Goal: Check status: Check status

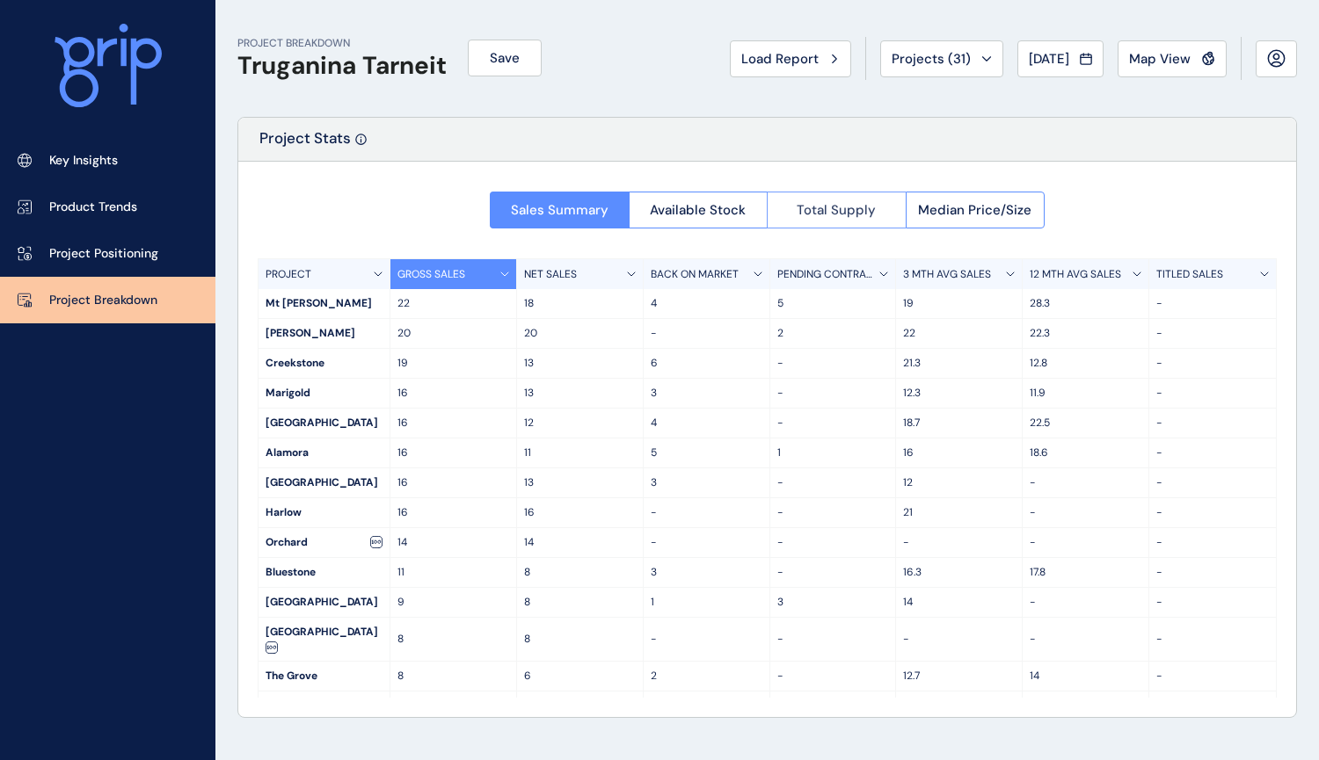
click at [823, 205] on span "Total Supply" at bounding box center [835, 210] width 79 height 18
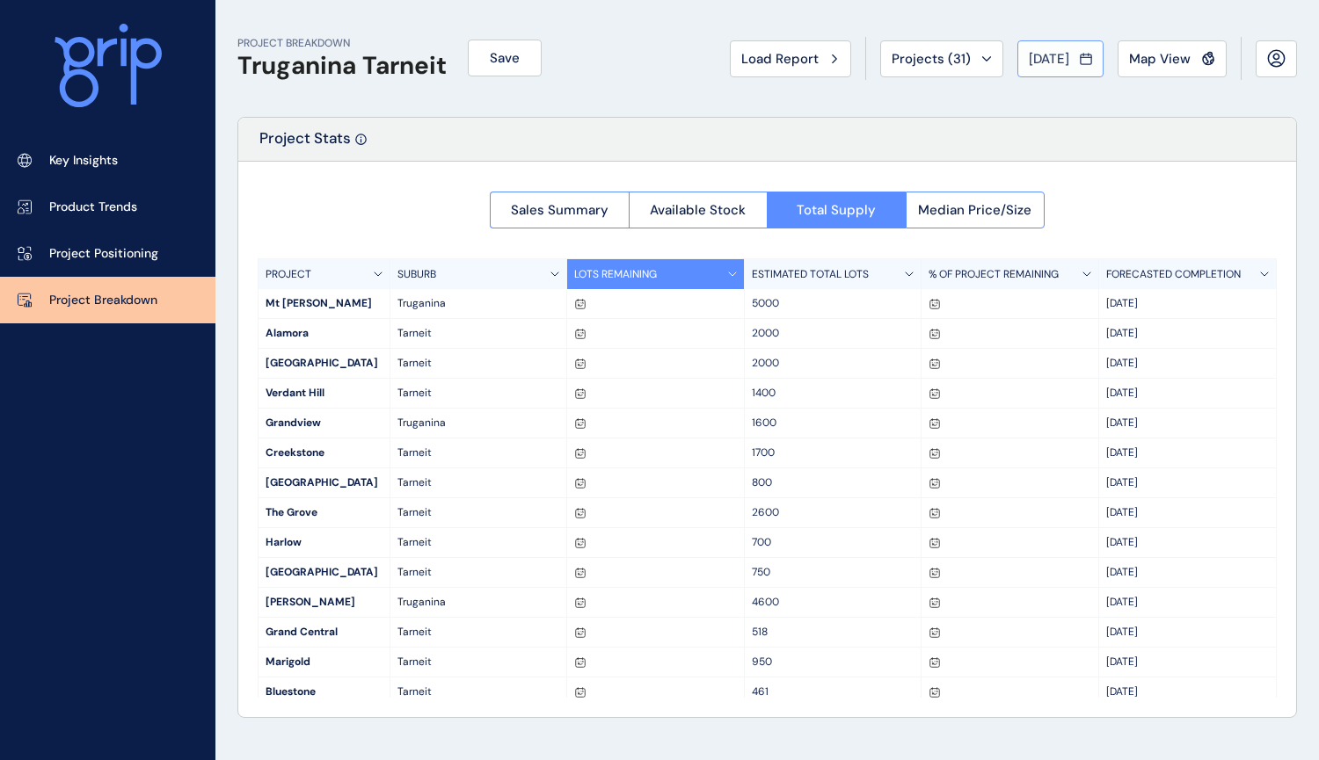
click at [1048, 56] on span "Jun 2022" at bounding box center [1049, 59] width 40 height 18
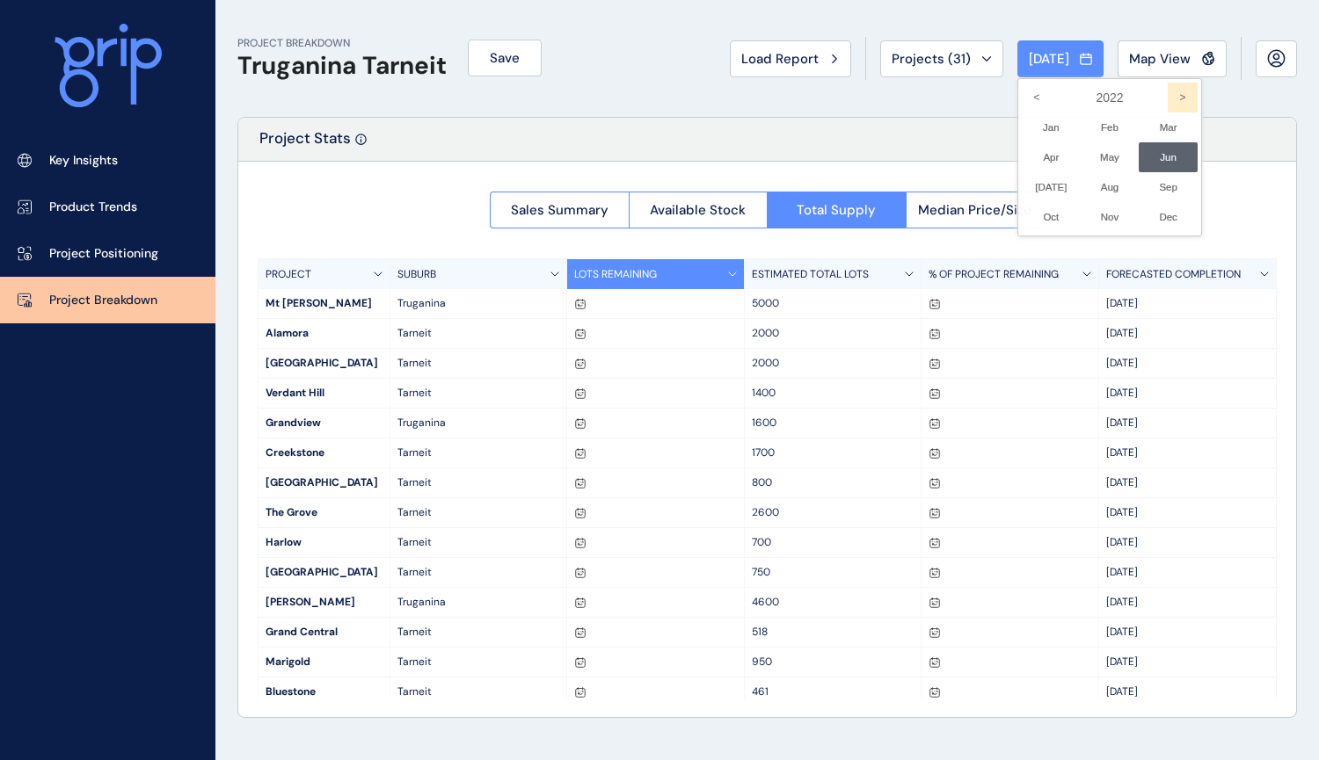
click at [1167, 93] on icon ">" at bounding box center [1182, 98] width 30 height 30
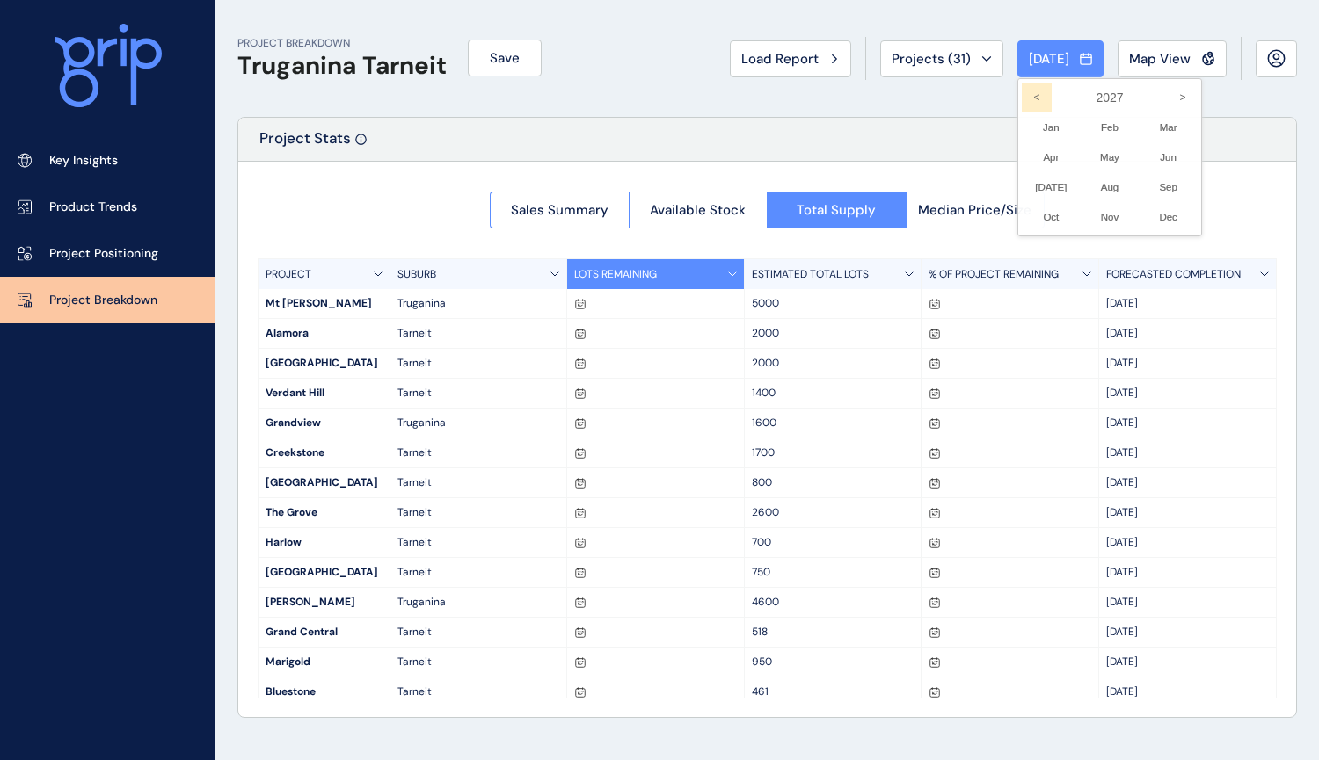
click at [1022, 97] on icon "<" at bounding box center [1037, 98] width 30 height 30
click at [1096, 183] on li "Aug No report is available for this period. New months are usually published 5 …" at bounding box center [1109, 187] width 59 height 30
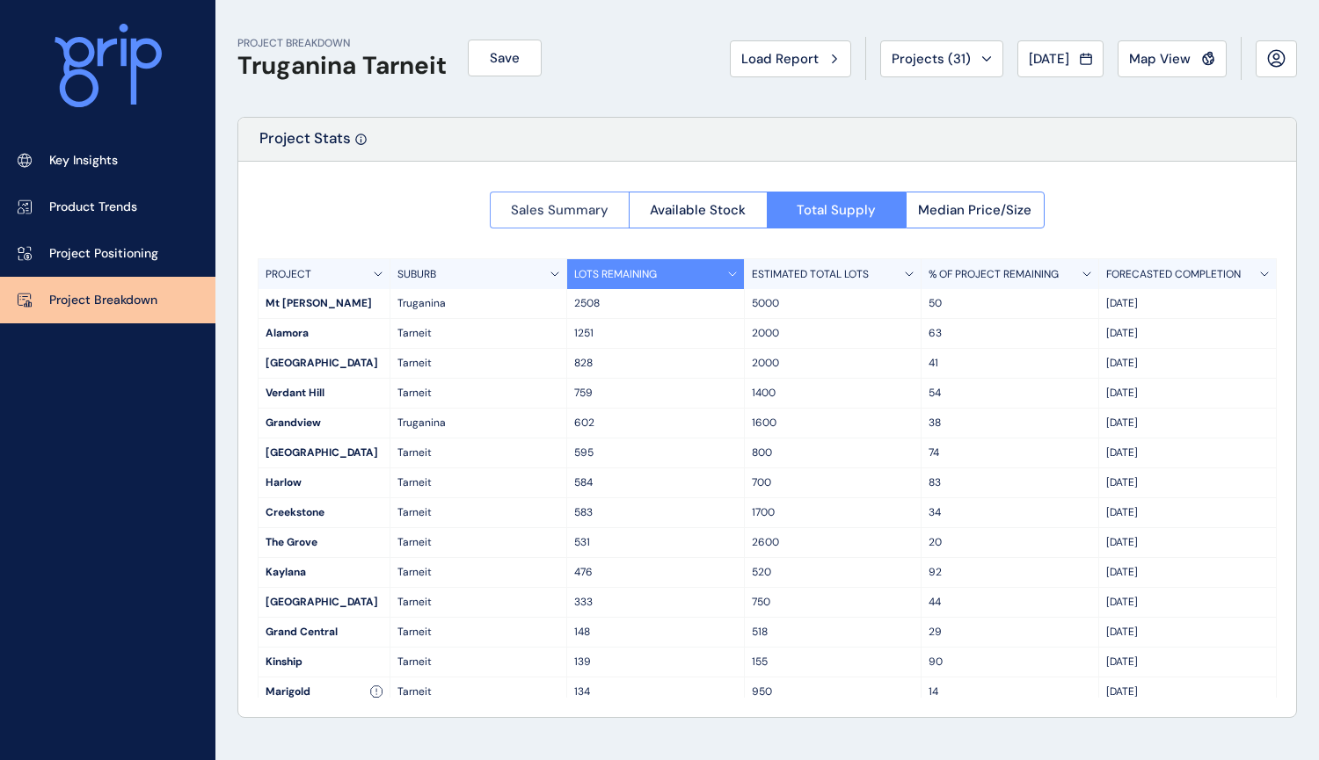
click at [532, 219] on button "Sales Summary" at bounding box center [559, 210] width 139 height 37
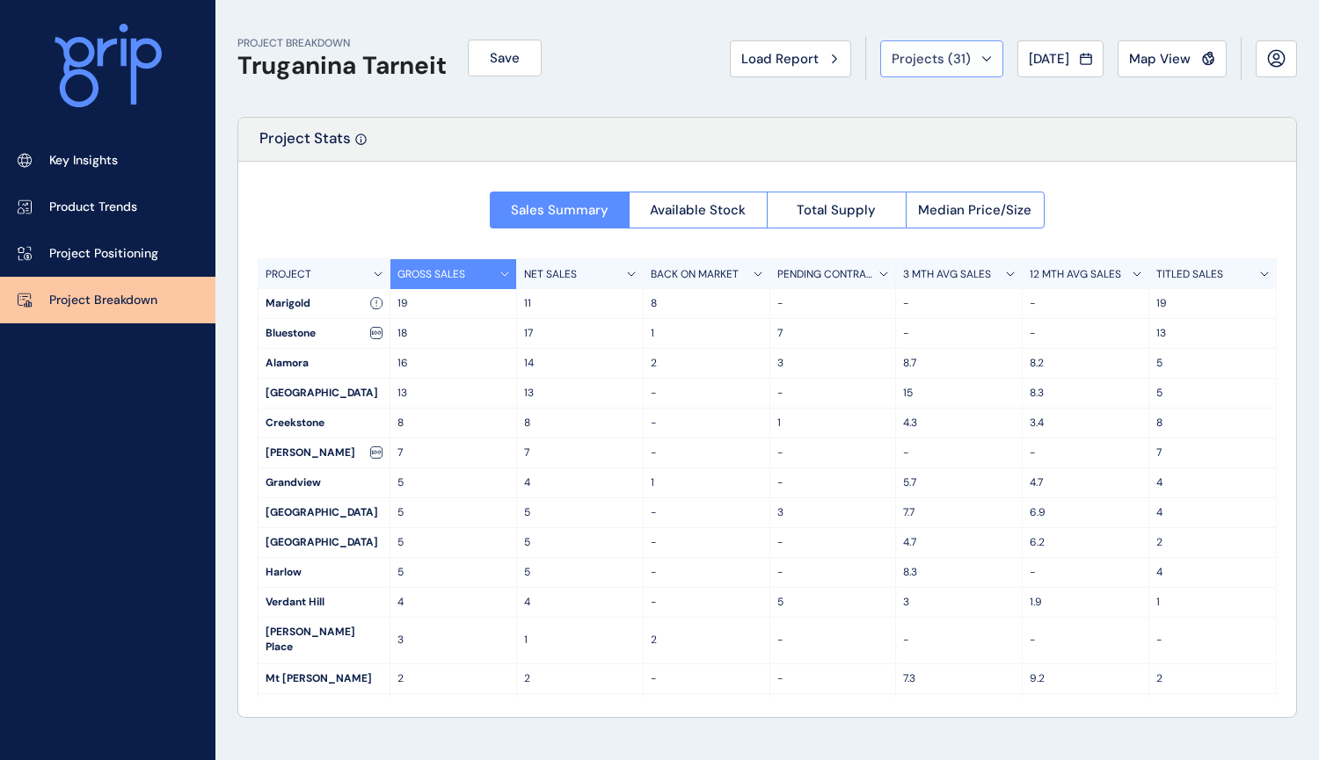
click at [964, 54] on div "Projects ( 31 )" at bounding box center [941, 59] width 100 height 18
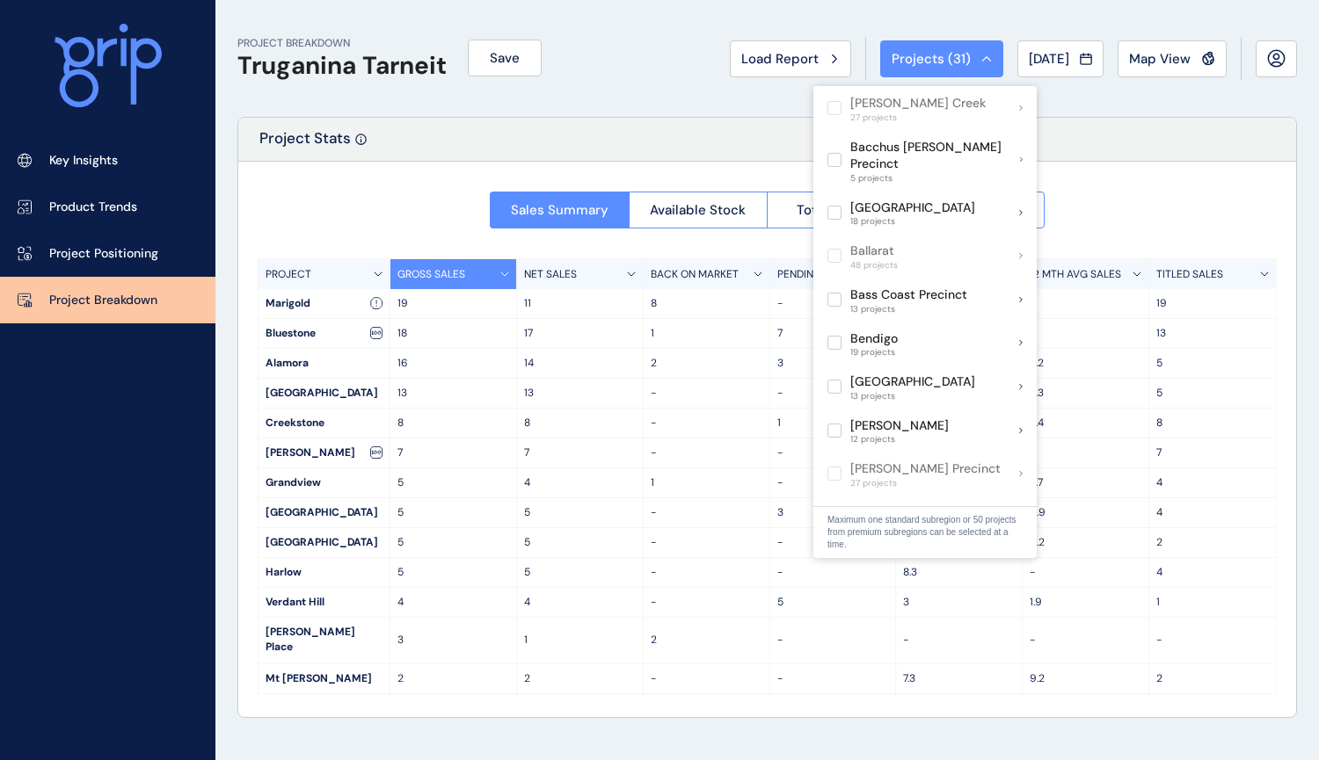
click at [964, 54] on div "Projects ( 31 )" at bounding box center [941, 59] width 100 height 18
